Goal: Navigation & Orientation: Find specific page/section

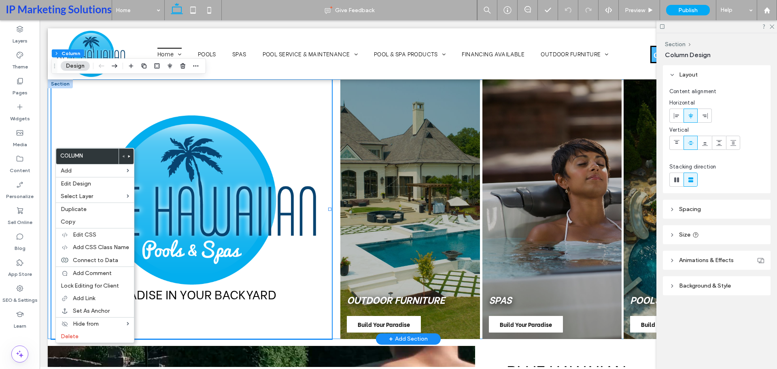
click at [49, 155] on div "paradise in your backyard OUTDOOR FURNITURE Build Your Paradise SPAS Build Your…" at bounding box center [408, 209] width 721 height 260
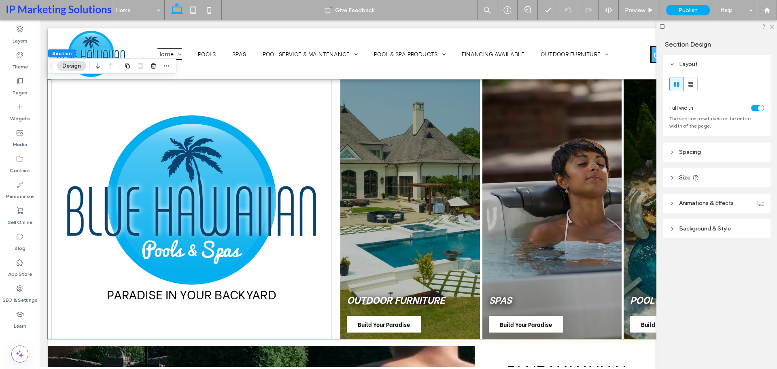
click at [289, 25] on icon at bounding box center [771, 25] width 5 height 5
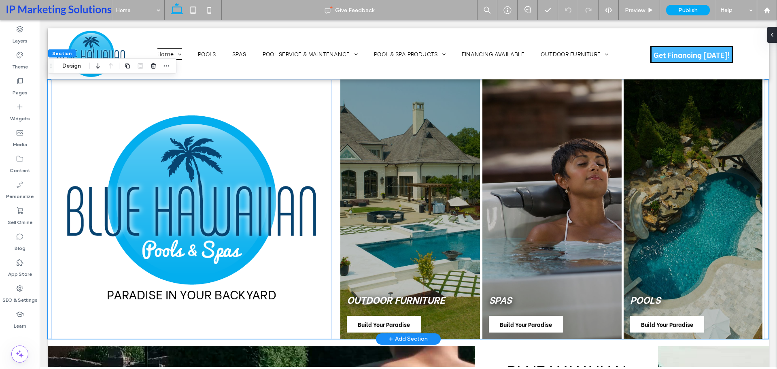
click at [48, 99] on div "paradise in your backyard OUTDOOR FURNITURE Build Your Paradise SPAS Build Your…" at bounding box center [408, 209] width 721 height 260
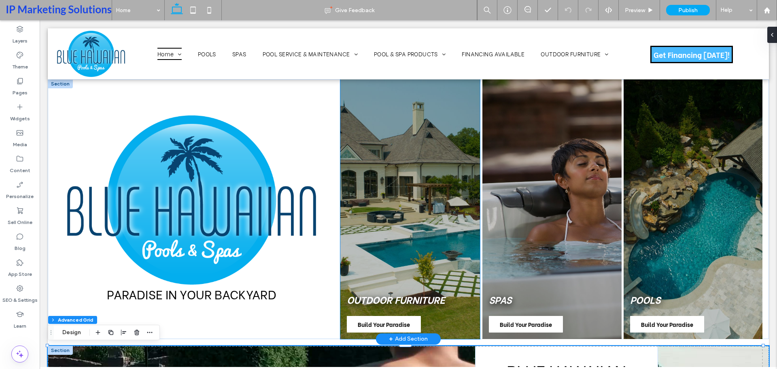
click at [289, 274] on div "OUTDOOR FURNITURE Build Your Paradise" at bounding box center [410, 209] width 140 height 260
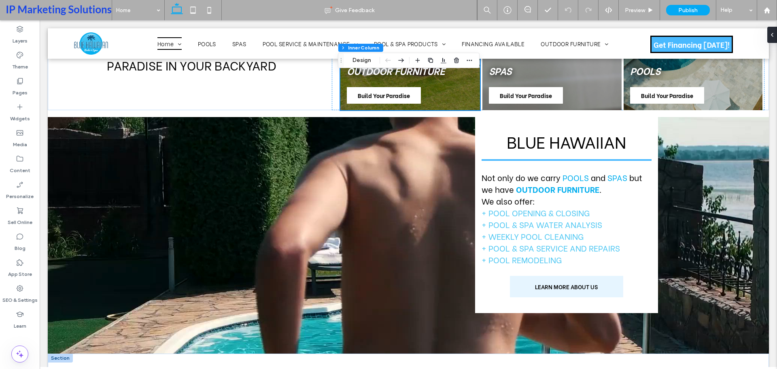
scroll to position [202, 0]
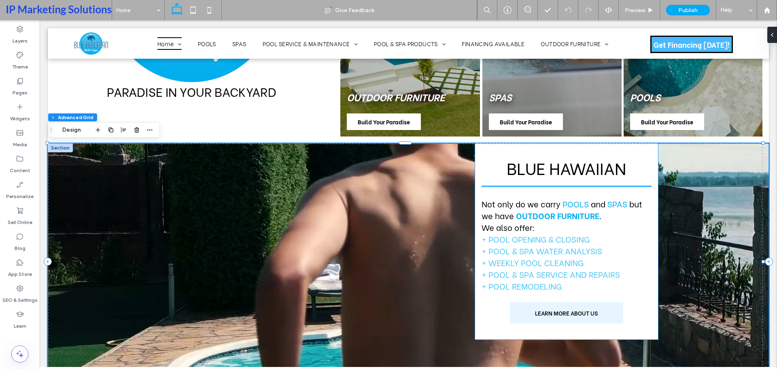
click at [289, 279] on div "Blue Hawaiian Not only do we carry POOLS and SPAS but we have OUTDOOR FURNITURE…" at bounding box center [566, 241] width 183 height 196
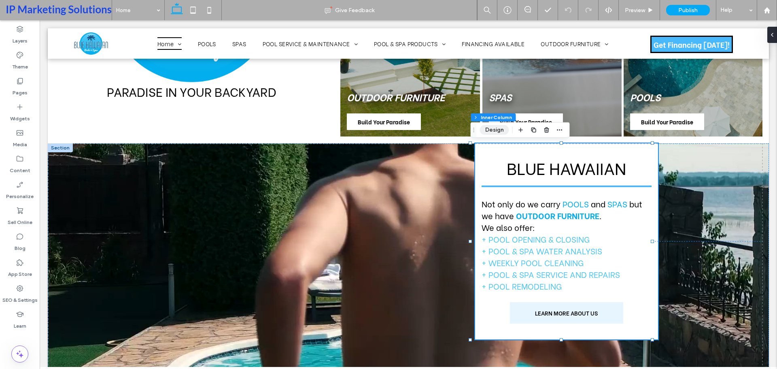
click at [289, 126] on button "Design" at bounding box center [494, 130] width 29 height 10
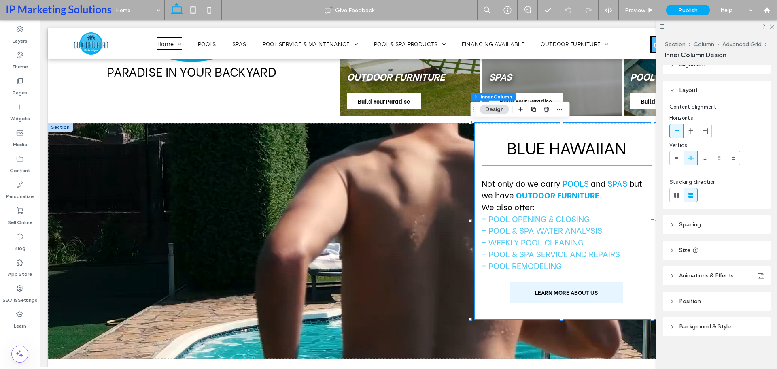
scroll to position [13, 0]
click at [289, 279] on header "Background & Style" at bounding box center [717, 323] width 108 height 19
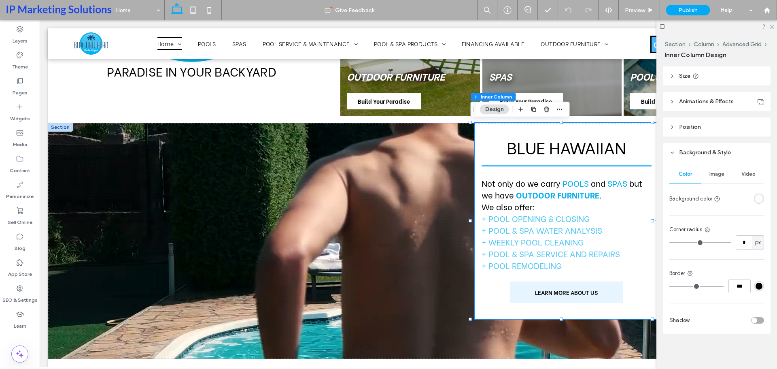
scroll to position [185, 0]
click at [289, 279] on div "toggle" at bounding box center [755, 320] width 6 height 6
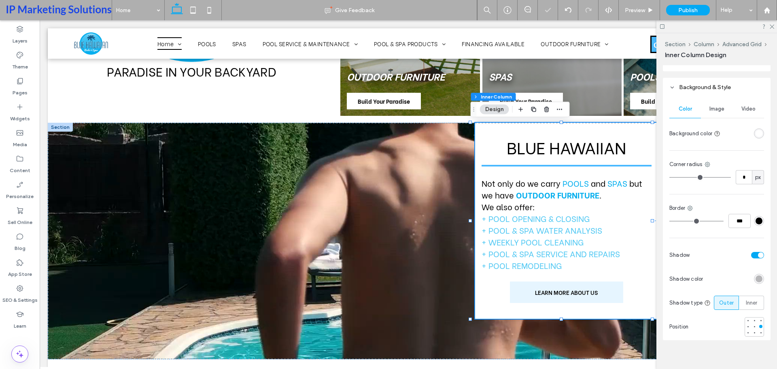
scroll to position [258, 0]
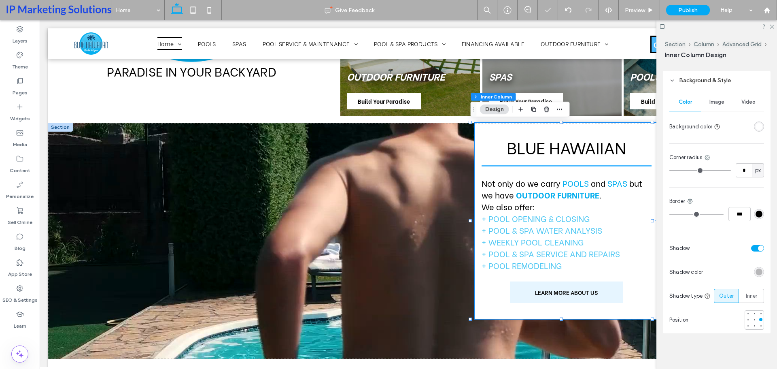
click at [289, 279] on div at bounding box center [754, 319] width 19 height 19
click at [289, 279] on div at bounding box center [748, 325] width 3 height 3
click at [289, 279] on div "Blue Hawaiian Not only do we carry POOLS and SPAS but we have OUTDOOR FURNITURE…" at bounding box center [408, 241] width 721 height 236
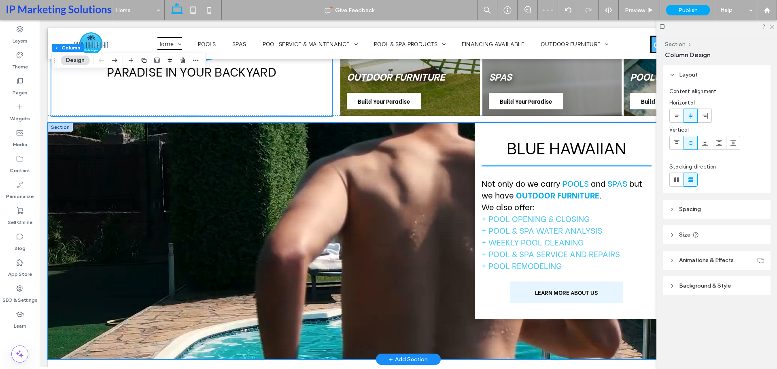
click at [289, 130] on div "Blue Hawaiian Not only do we carry POOLS and SPAS but we have OUTDOOR FURNITURE…" at bounding box center [566, 221] width 183 height 196
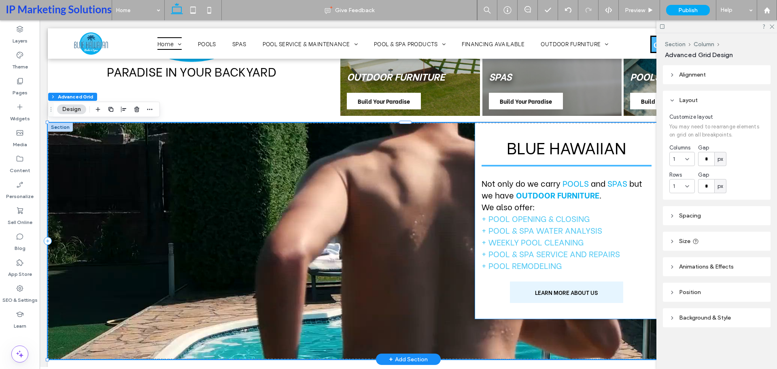
click at [289, 279] on div "Blue Hawaiian Not only do we carry POOLS and SPAS but we have OUTDOOR FURNITURE…" at bounding box center [566, 221] width 183 height 196
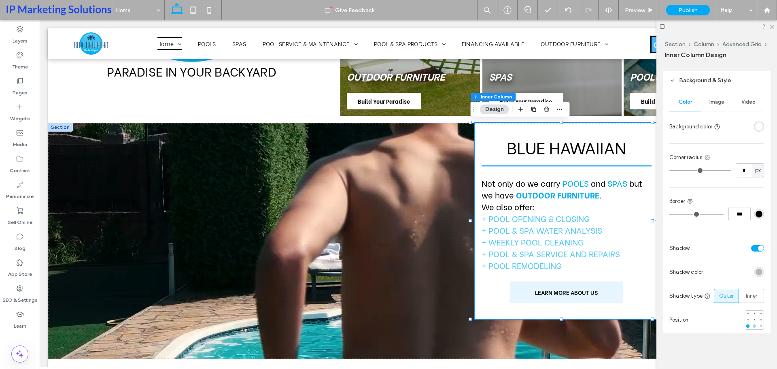
click at [289, 279] on div at bounding box center [754, 325] width 3 height 3
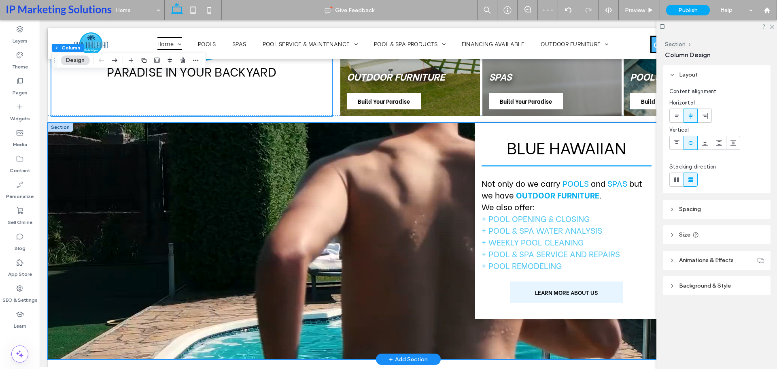
click at [289, 279] on div "Blue Hawaiian Not only do we carry POOLS and SPAS but we have OUTDOOR FURNITURE…" at bounding box center [566, 221] width 183 height 196
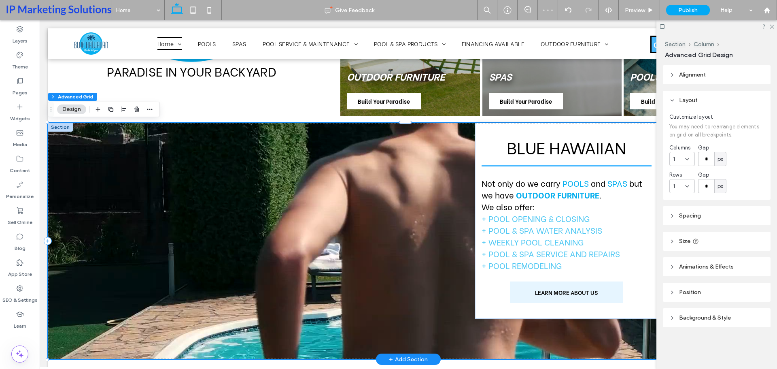
click at [289, 279] on div "Blue Hawaiian Not only do we carry POOLS and SPAS but we have OUTDOOR FURNITURE…" at bounding box center [566, 221] width 183 height 196
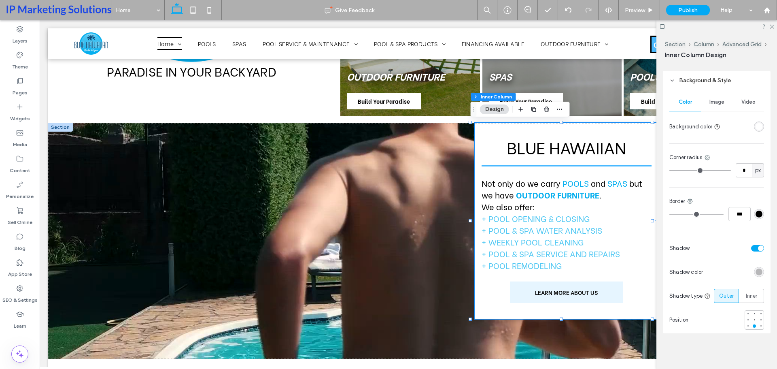
click at [289, 241] on div at bounding box center [728, 248] width 71 height 14
click at [289, 246] on div "toggle" at bounding box center [757, 248] width 13 height 6
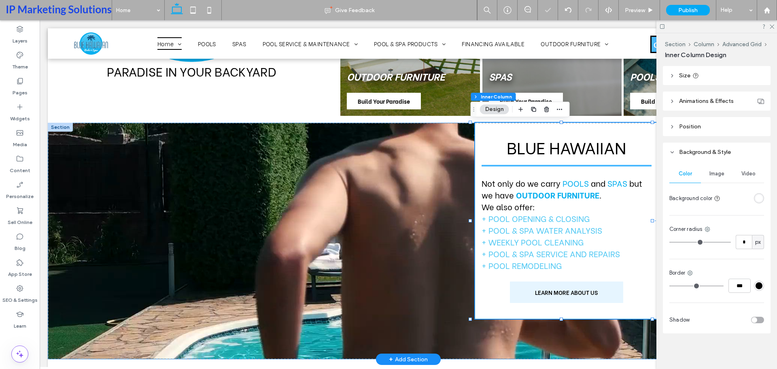
click at [289, 279] on div "Blue Hawaiian Not only do we carry POOLS and SPAS but we have OUTDOOR FURNITURE…" at bounding box center [408, 241] width 721 height 236
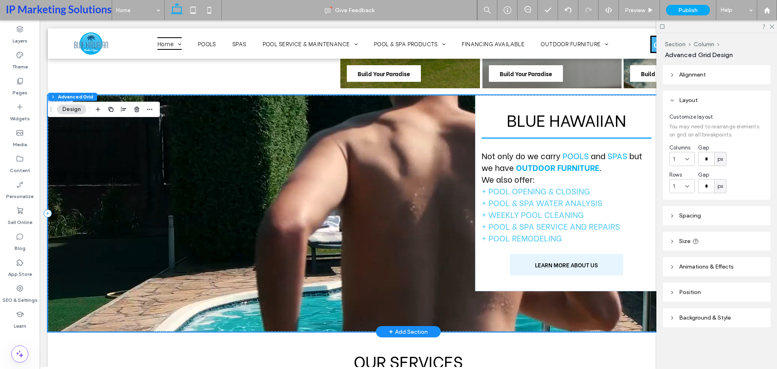
scroll to position [243, 0]
